Goal: Communication & Community: Share content

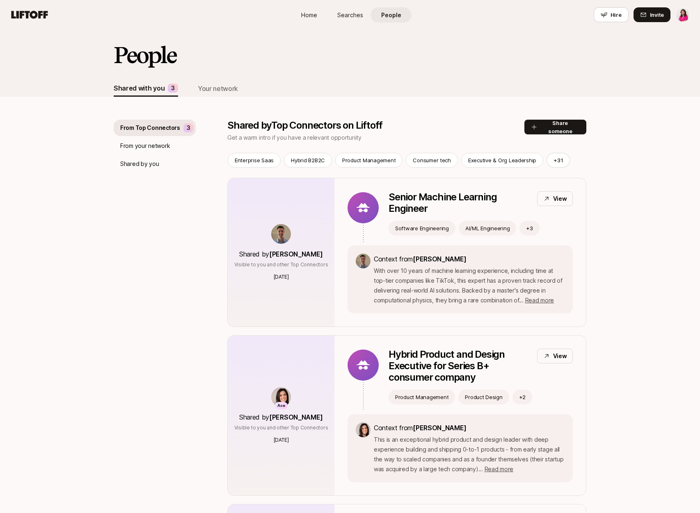
click at [312, 15] on span "Home" at bounding box center [309, 15] width 16 height 9
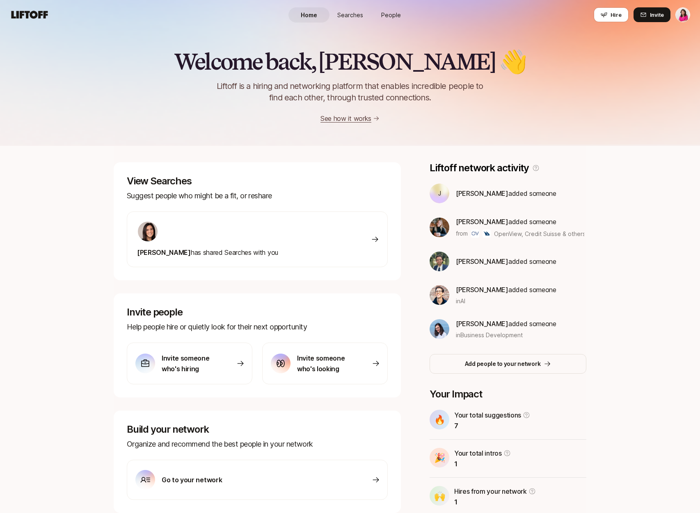
scroll to position [33, 0]
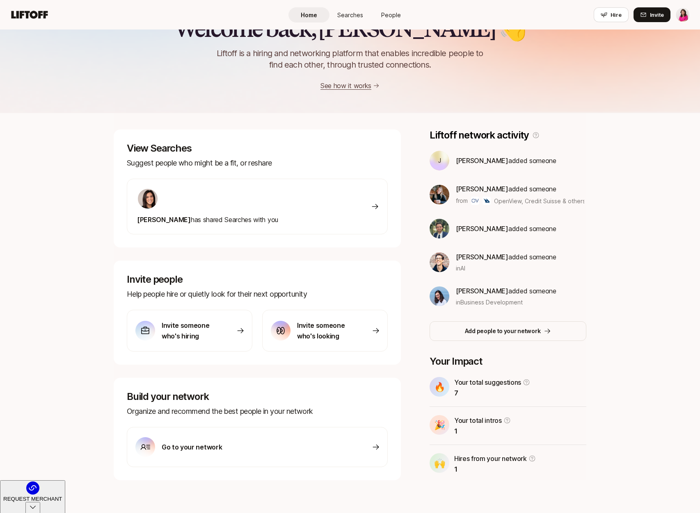
click at [197, 447] on p "Go to your network" at bounding box center [192, 447] width 60 height 11
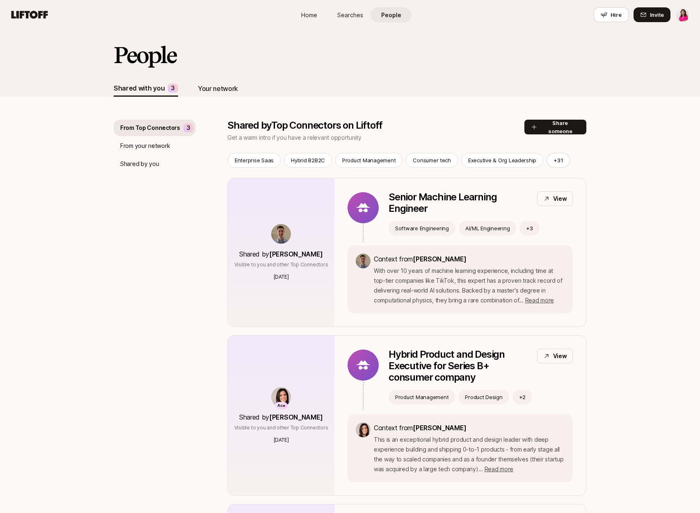
click at [219, 89] on div "Your network" at bounding box center [218, 88] width 40 height 11
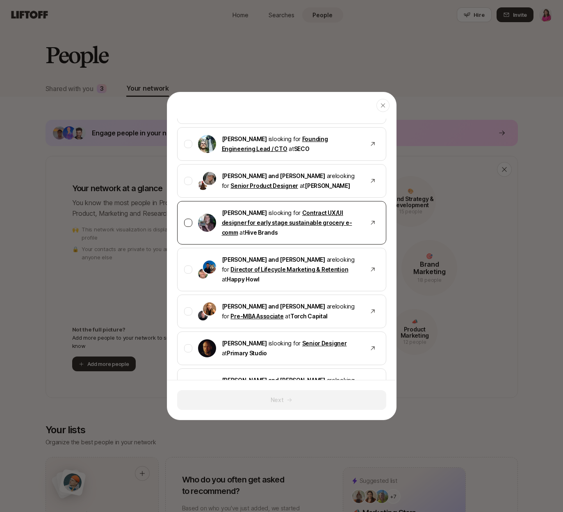
scroll to position [106, 0]
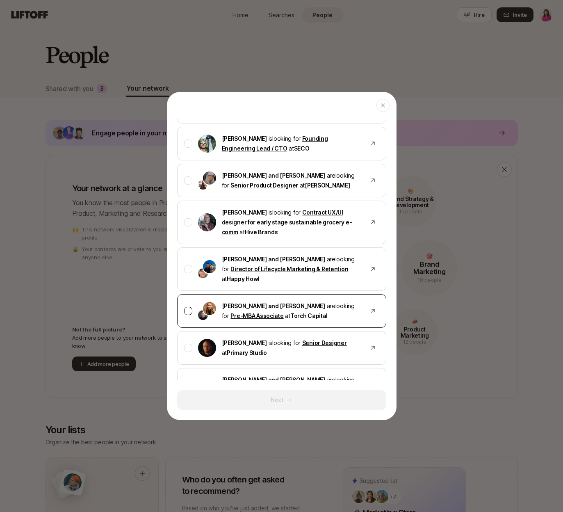
click at [185, 312] on div at bounding box center [188, 311] width 8 height 8
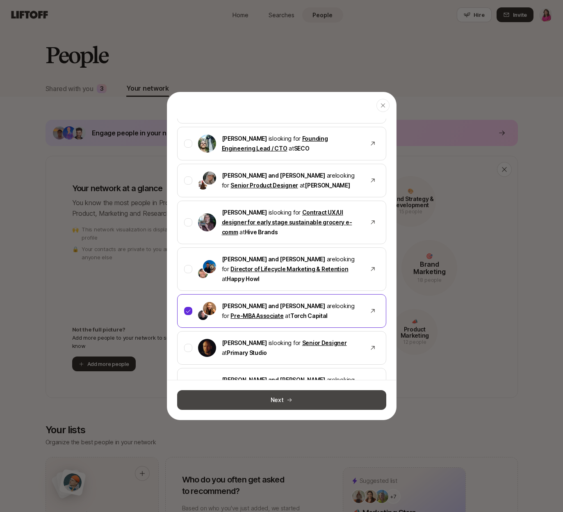
click at [315, 400] on button "Next" at bounding box center [281, 400] width 209 height 20
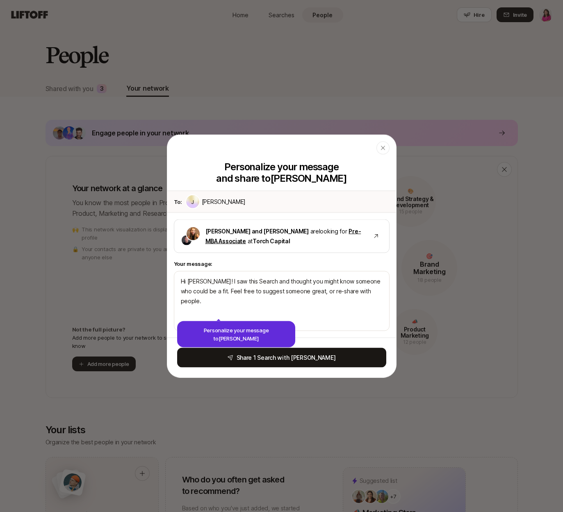
scroll to position [0, 0]
click at [313, 298] on textarea "Hi Jim! I saw this Search and thought you might know someone who could be a fit…" at bounding box center [282, 301] width 216 height 60
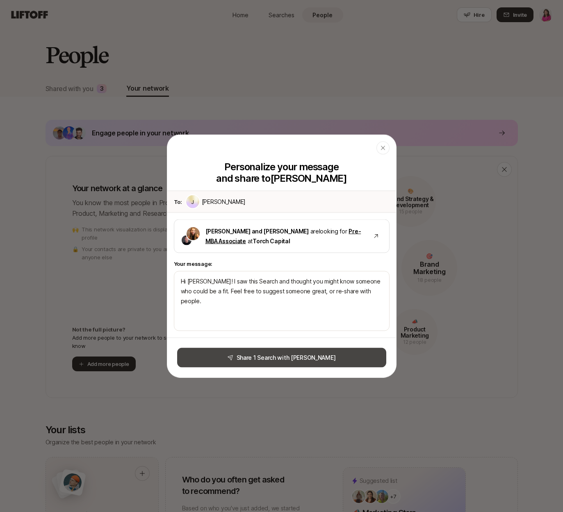
click at [266, 358] on button "Share 1 Search with Jim" at bounding box center [281, 358] width 209 height 20
type textarea "x"
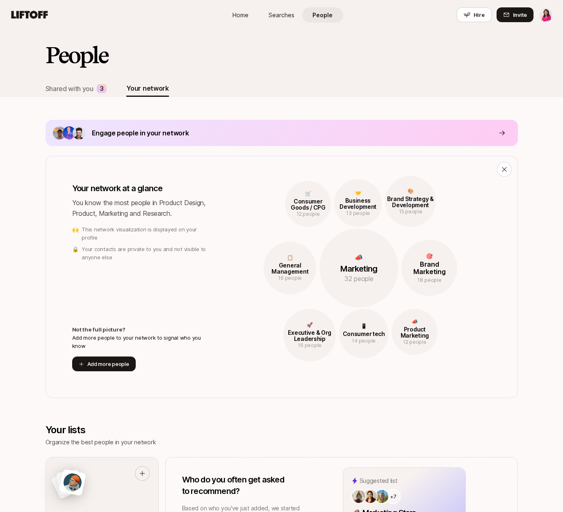
click at [239, 15] on span "Home" at bounding box center [241, 15] width 16 height 9
